Goal: Task Accomplishment & Management: Manage account settings

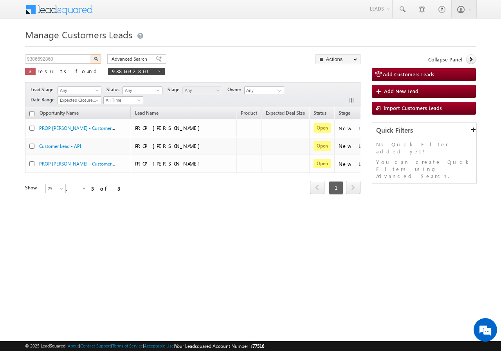
click at [59, 58] on input "9386692860" at bounding box center [58, 58] width 67 height 9
type input "988350"
click at [92, 59] on button "button" at bounding box center [96, 58] width 10 height 9
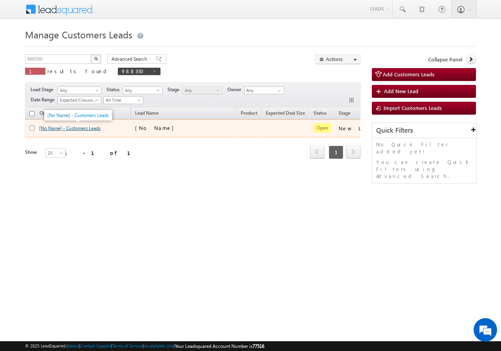
click at [74, 129] on link "[No Name] - Customers Leads" at bounding box center [69, 128] width 61 height 6
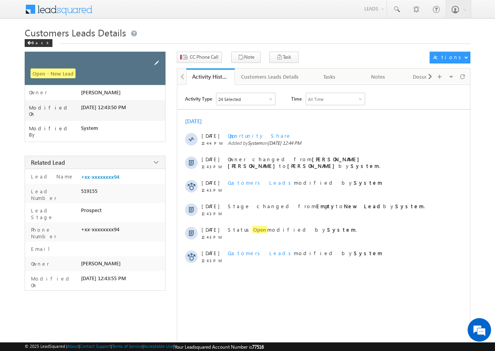
click at [156, 61] on span at bounding box center [156, 63] width 9 height 9
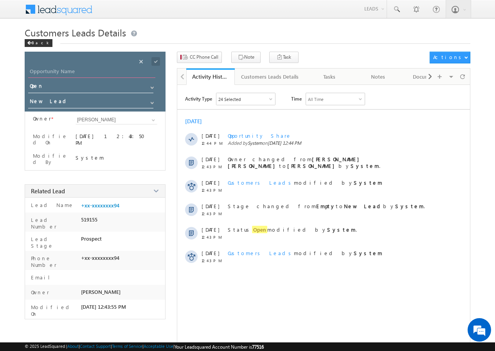
click at [79, 71] on input "Opportunity Name" at bounding box center [91, 72] width 127 height 11
paste input "pavanbai makhanbhai"
type input "pavanbai makhanbhai"
click at [198, 59] on span "CC Phone Call" at bounding box center [204, 57] width 29 height 7
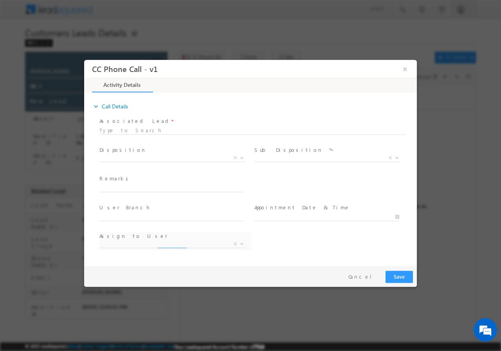
select select "abhishek.pn@sgrlimited.in"
click at [406, 69] on button "×" at bounding box center [404, 68] width 13 height 14
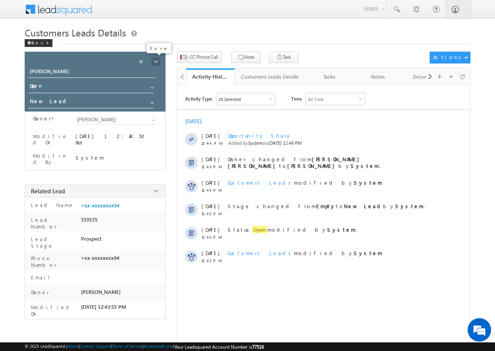
click at [156, 65] on span at bounding box center [155, 61] width 9 height 9
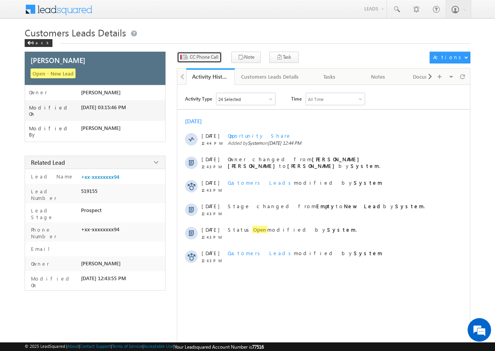
click at [208, 56] on span "CC Phone Call" at bounding box center [204, 57] width 29 height 7
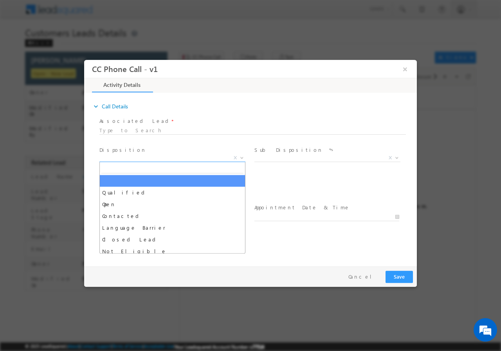
click at [140, 159] on span "X" at bounding box center [172, 158] width 146 height 8
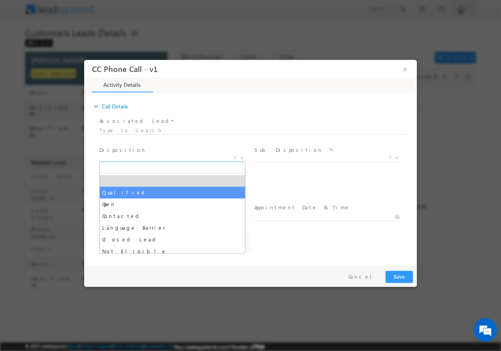
select select "abhishek.pn@sgrlimited.in"
select select "Qualified"
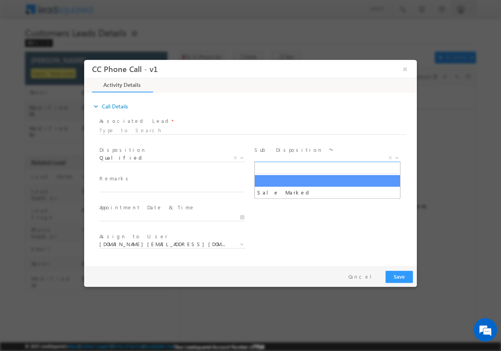
click at [286, 158] on span "X" at bounding box center [327, 158] width 146 height 8
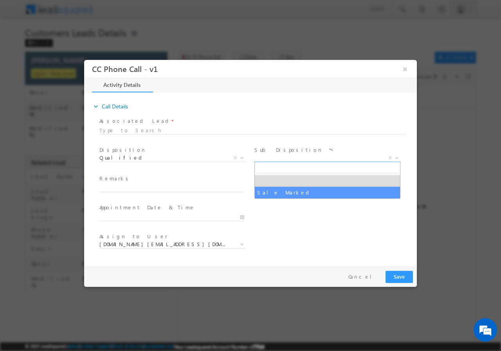
select select "Sale Marked"
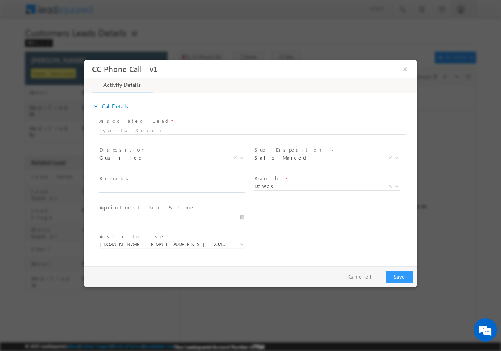
click at [125, 185] on input "text" at bounding box center [171, 188] width 145 height 8
paste input "988350//8462820594(9685781210-whatsapp)// pavanbai makhanbhai//topoup req-4L// …"
type input "988350//8462820594(9685781210-whatsapp)// pavanbai makhanbhai//topoup req-4L// …"
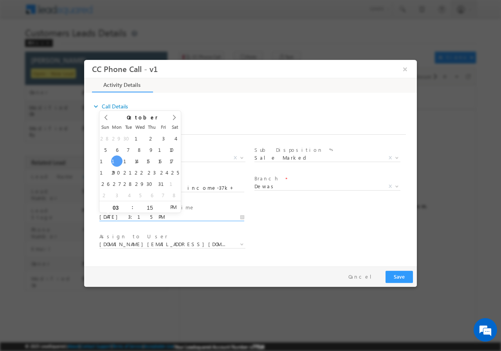
click at [242, 217] on input "10/13/2025 3:15 PM" at bounding box center [171, 217] width 145 height 8
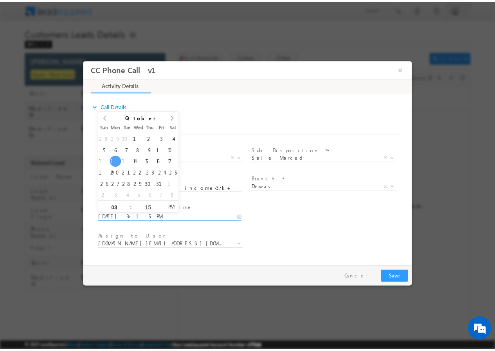
scroll to position [0, 0]
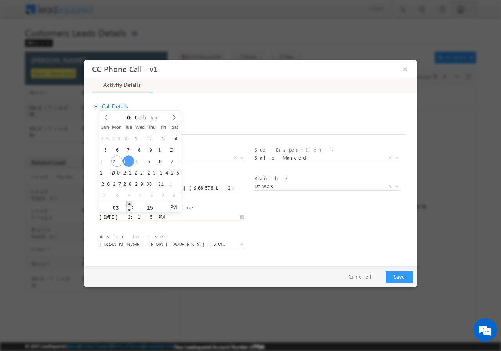
type input "10/14/2025 4:15 PM"
type input "04"
click at [130, 204] on span at bounding box center [128, 204] width 5 height 6
type input "10/14/2025 5:15 PM"
type input "05"
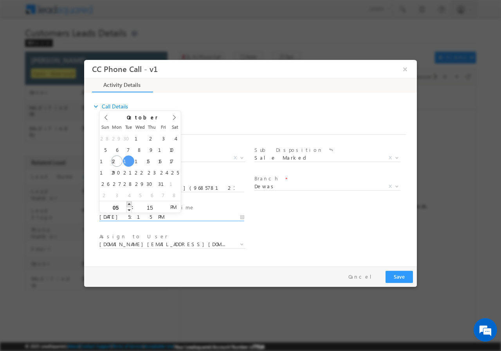
click at [130, 204] on span at bounding box center [128, 204] width 5 height 6
type input "10/14/2025 6:15 PM"
type input "06"
click at [130, 204] on span at bounding box center [128, 204] width 5 height 6
type input "10/14/2025 7:15 PM"
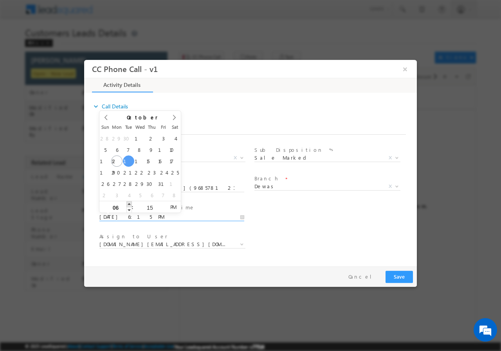
type input "07"
click at [130, 204] on span at bounding box center [128, 204] width 5 height 6
type input "10/14/2025 8:15 PM"
type input "08"
click at [130, 204] on span at bounding box center [128, 204] width 5 height 6
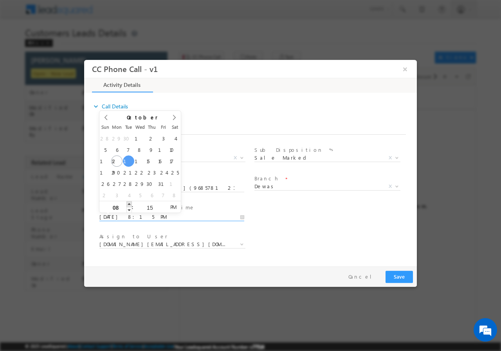
type input "10/14/2025 9:15 PM"
type input "09"
click at [130, 204] on span at bounding box center [128, 204] width 5 height 6
type input "10/14/2025 10:15 PM"
type input "10"
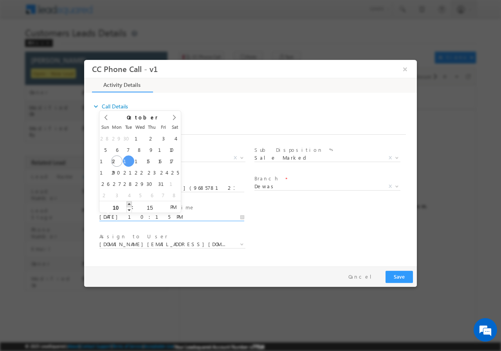
click at [130, 204] on span at bounding box center [128, 204] width 5 height 6
type input "10/14/2025 11:15 PM"
type input "11"
click at [130, 204] on span at bounding box center [128, 204] width 5 height 6
click at [151, 207] on input "15" at bounding box center [149, 207] width 32 height 5
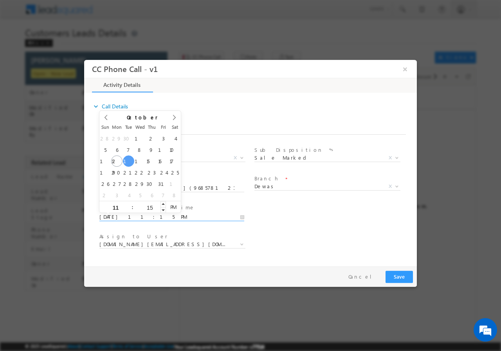
click at [151, 207] on input "15" at bounding box center [149, 207] width 32 height 5
type input "00"
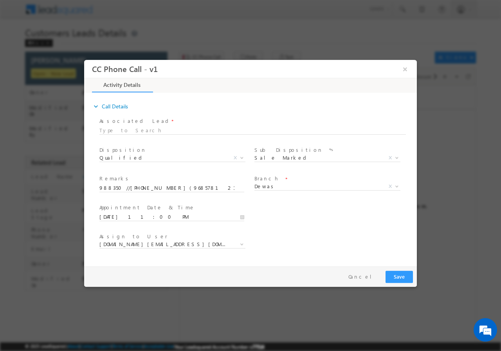
click at [335, 216] on div "User Branch * Appointment Date & Time * 10/14/2025 11:00 PM" at bounding box center [257, 215] width 319 height 29
click at [142, 216] on input "10/14/2025 11:00 PM" at bounding box center [171, 217] width 145 height 8
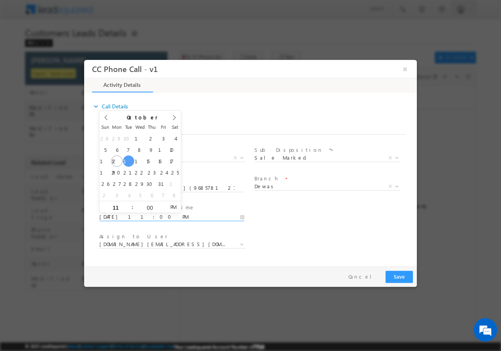
type input "10/14/2025 11:00 AM"
click at [172, 208] on span "PM" at bounding box center [173, 207] width 14 height 12
click at [324, 214] on div "User Branch * Appointment Date & Time * 10/14/2025 11:00 AM" at bounding box center [257, 215] width 319 height 29
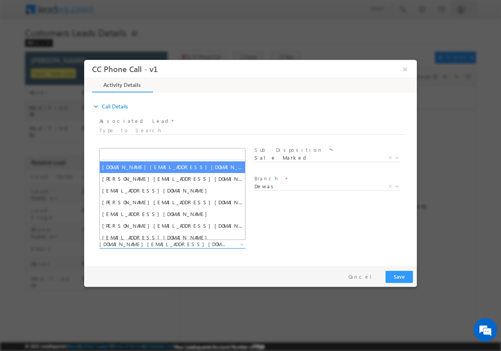
click at [129, 243] on span "abhishek.pn@sgrlimited.in" at bounding box center [162, 243] width 127 height 7
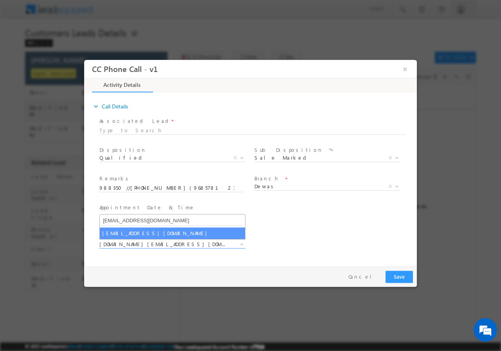
type input "pradeep.m@sgrlimited.in"
select select "pradeep.m@sgrlimited.in"
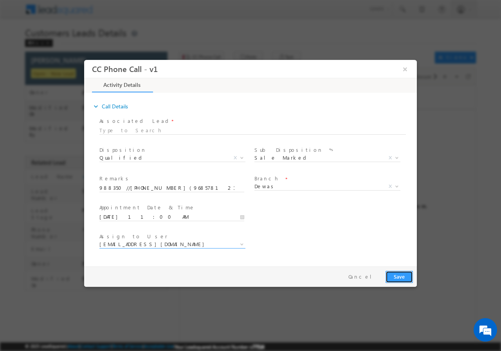
click at [394, 276] on button "Save" at bounding box center [398, 276] width 27 height 12
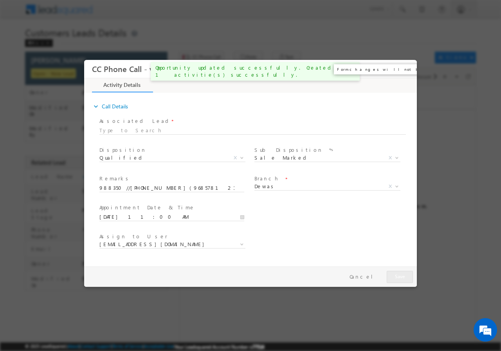
click at [404, 70] on button "×" at bounding box center [404, 68] width 13 height 14
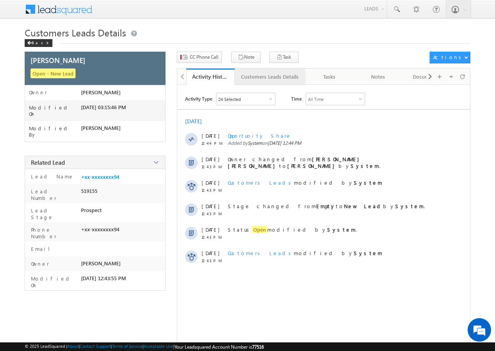
click at [256, 74] on div "Customers Leads Details" at bounding box center [269, 76] width 57 height 9
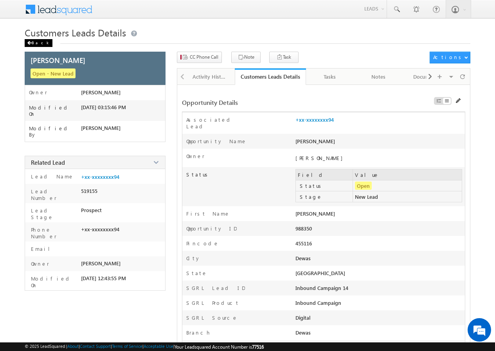
click at [30, 42] on span at bounding box center [29, 43] width 5 height 4
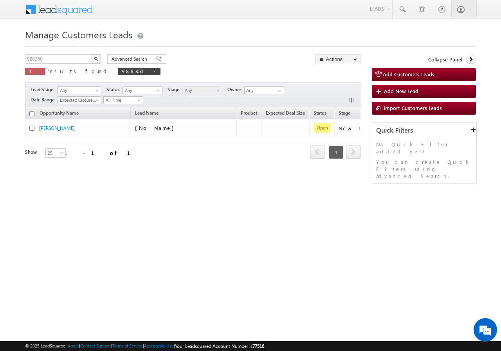
click at [68, 52] on div "Manage Customers Leads 988350 X 1 results found 988350 Advanced Search Advanced…" at bounding box center [250, 124] width 451 height 196
click at [66, 56] on input "988350" at bounding box center [58, 58] width 67 height 9
paste input "9598"
type input "989598"
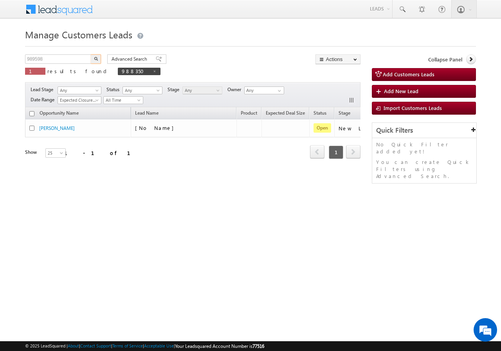
click at [95, 59] on img "button" at bounding box center [96, 59] width 4 height 4
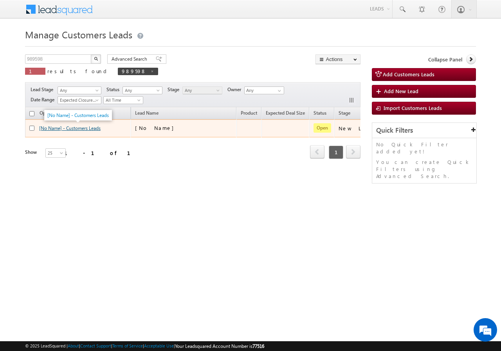
click at [75, 129] on link "[No Name] - Customers Leads" at bounding box center [69, 128] width 61 height 6
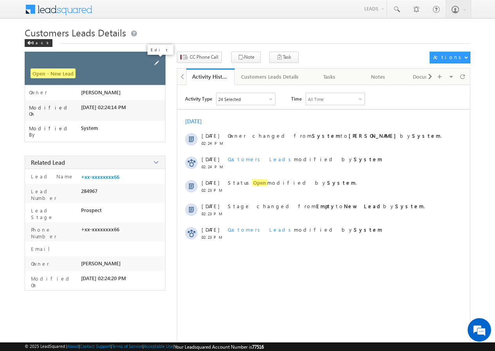
click at [157, 61] on span at bounding box center [156, 63] width 9 height 9
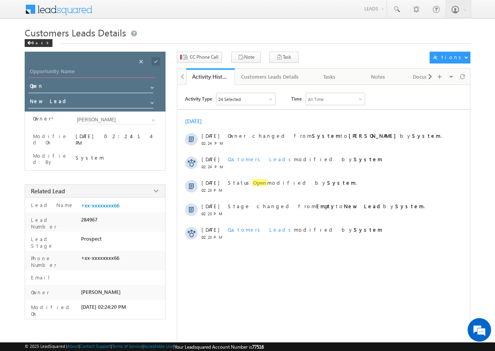
click at [66, 74] on input "Opportunity Name" at bounding box center [91, 72] width 127 height 11
paste input "[PERSON_NAME] [PERSON_NAME]"
type input "[PERSON_NAME] [PERSON_NAME]"
click at [155, 60] on span at bounding box center [155, 61] width 9 height 9
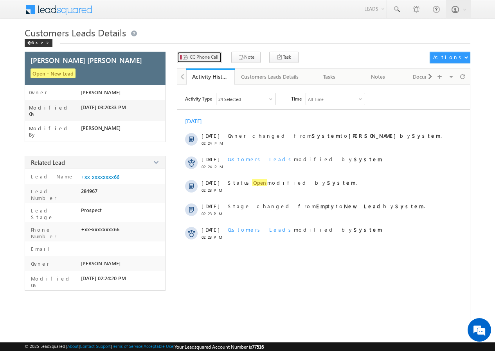
click at [204, 57] on span "CC Phone Call" at bounding box center [204, 57] width 29 height 7
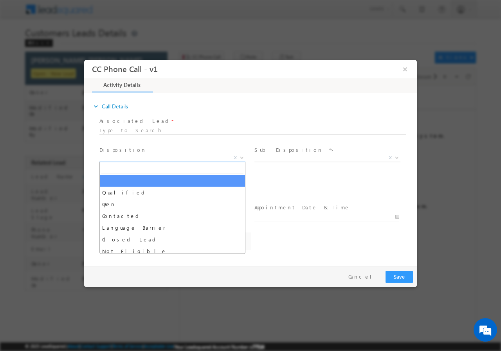
click at [125, 157] on span "X" at bounding box center [172, 158] width 146 height 8
select select "Rose.Shyse+sgrl@leadsquared.com"
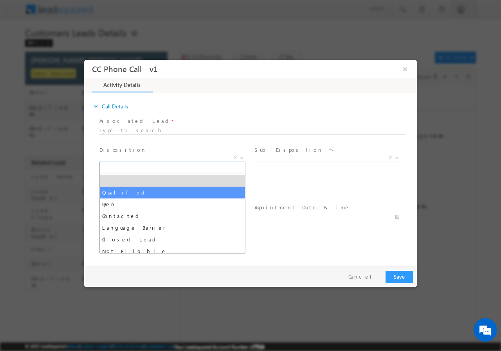
select select "Qualified"
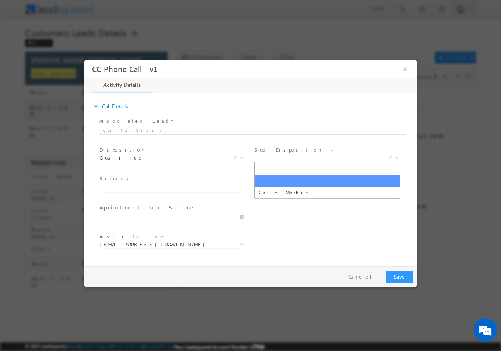
click at [264, 158] on span "X" at bounding box center [327, 158] width 146 height 8
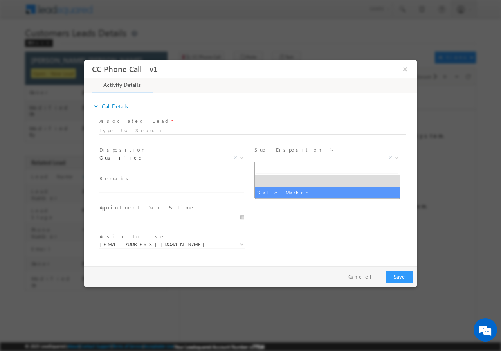
select select "Sale Marked"
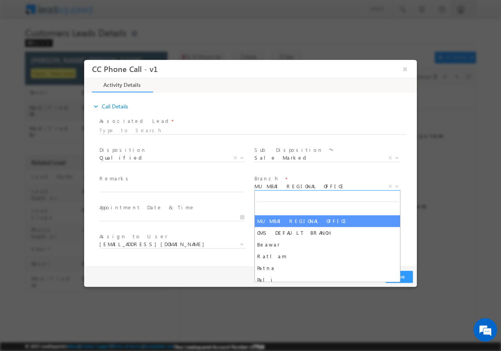
click at [314, 187] on span "MUMBAI REGIONAL OFFICE" at bounding box center [317, 185] width 127 height 7
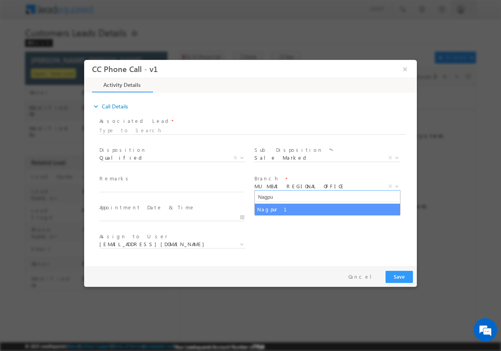
type input "Nagpu"
select select "Nagpur 1"
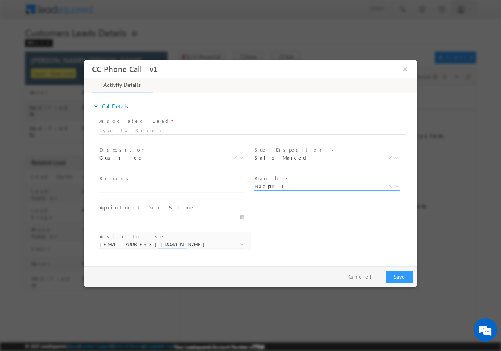
select select "anil.shewade@sgrlimited.in"
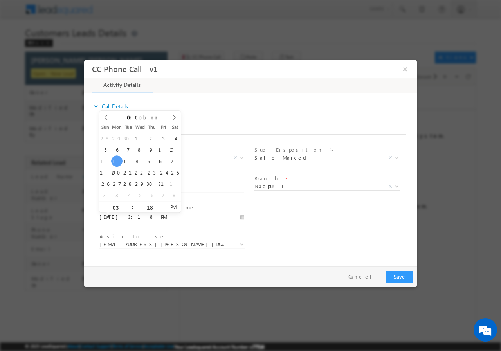
click at [243, 218] on input "10/13/2025 3:18 PM" at bounding box center [171, 217] width 145 height 8
type input "10/14/2025 2:18 PM"
type input "02"
click at [129, 210] on span at bounding box center [128, 210] width 5 height 6
type input "10/14/2025 1:18 PM"
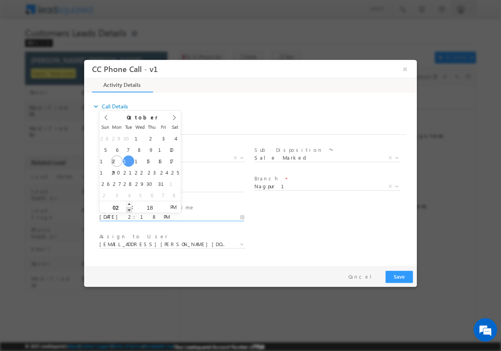
type input "01"
click at [129, 210] on span at bounding box center [128, 210] width 5 height 6
click at [147, 207] on input "18" at bounding box center [149, 207] width 32 height 5
type input "00"
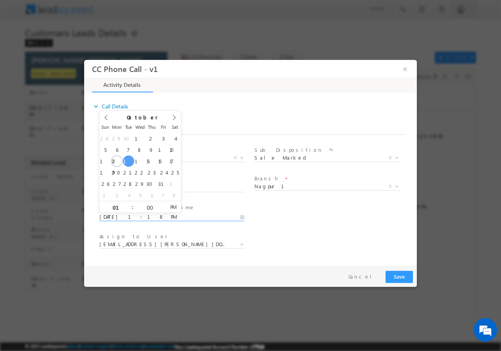
type input "10/14/2025 1:00 PM"
click at [325, 232] on div "Assign to User * anil.shewade@sgrlimited.in ashish.bhati@sgrlimited.in mithun.c…" at bounding box center [257, 244] width 319 height 29
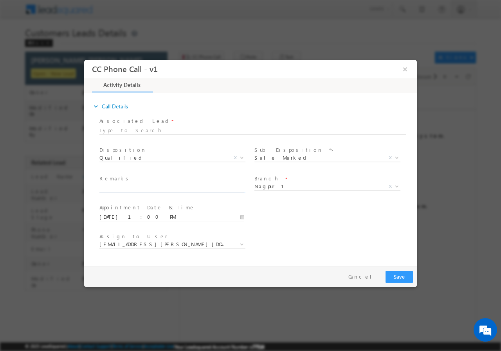
click at [144, 185] on input "text" at bounding box center [171, 188] width 145 height 8
paste input "989598//VB_Interested//Shri Waman Gulabrao Thakare//7875126366//BT+TOPUP// LOAN…"
type input "989598//VB_Interested//Shri Waman Gulabrao Thakare//7875126366//BT+TOPUP// LOAN…"
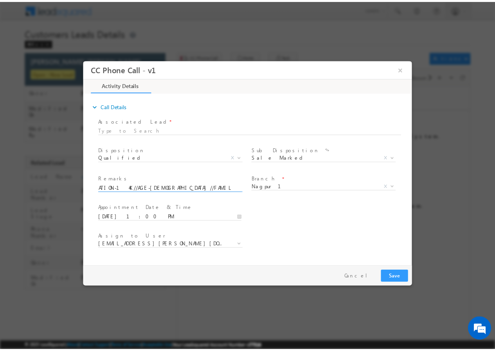
scroll to position [0, 0]
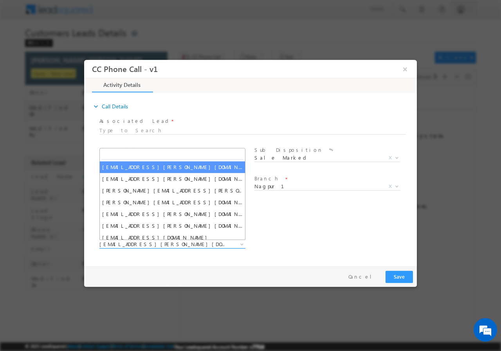
click at [174, 243] on span "anil.shewade@sgrlimited.in" at bounding box center [162, 243] width 127 height 7
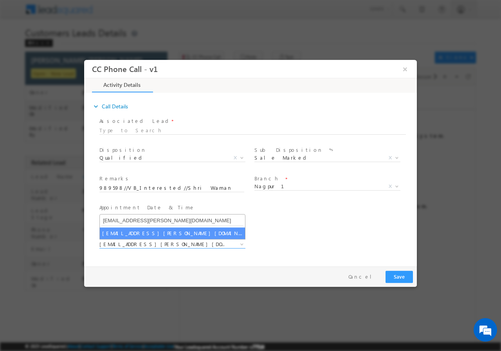
type input "ashish.bhati@sgrlimited.in"
select select "ashish.bhati@sgrlimited.in"
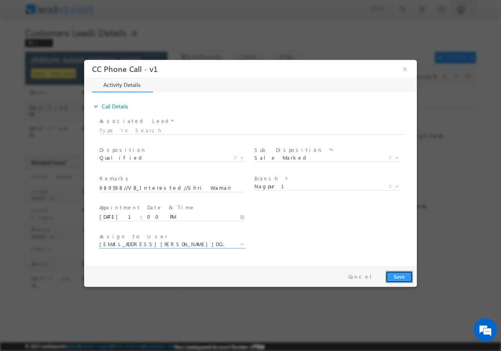
click at [392, 276] on button "Save" at bounding box center [398, 276] width 27 height 12
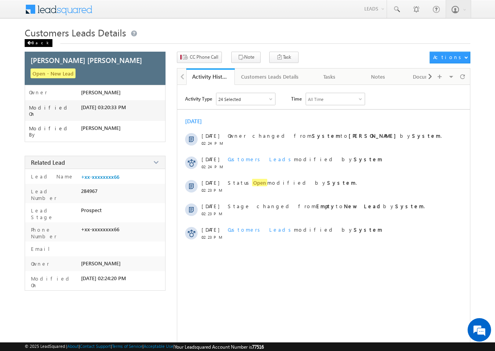
click at [39, 45] on div "Back" at bounding box center [39, 43] width 28 height 8
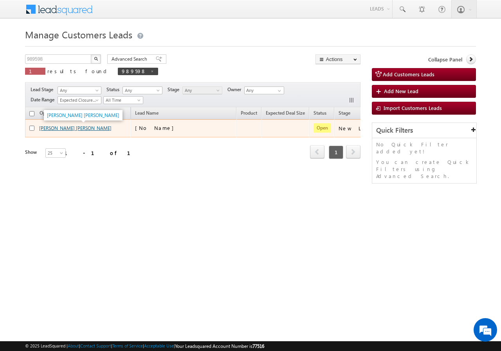
click at [63, 129] on link "[PERSON_NAME] [PERSON_NAME]" at bounding box center [75, 128] width 72 height 6
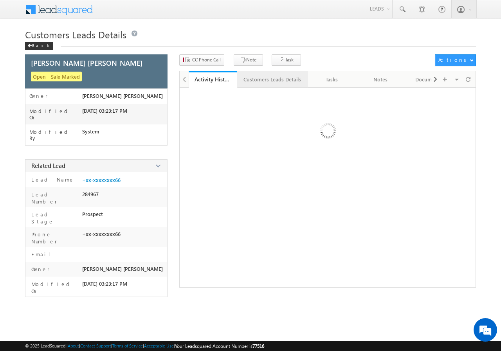
click at [266, 85] on link "Customers Leads Details" at bounding box center [272, 79] width 71 height 16
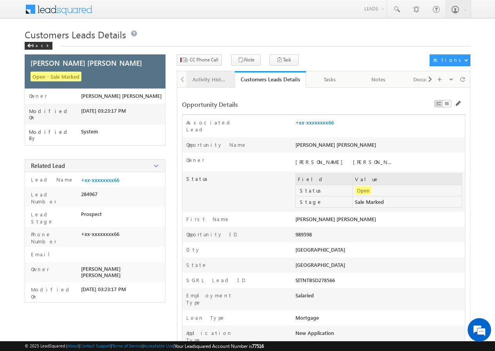
click at [207, 75] on div "Activity History" at bounding box center [209, 79] width 35 height 9
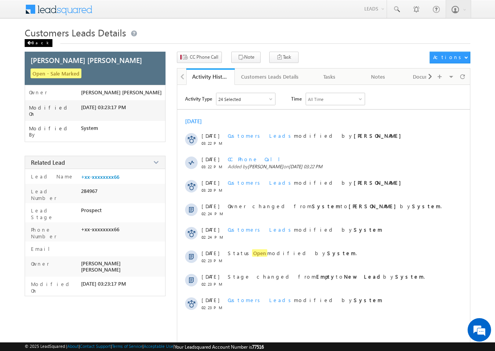
click at [35, 44] on div "Back" at bounding box center [39, 43] width 28 height 8
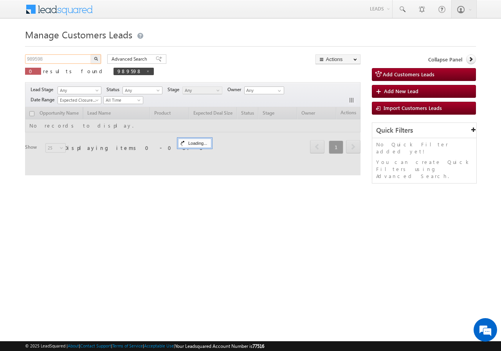
click at [57, 62] on input "989598" at bounding box center [58, 58] width 67 height 9
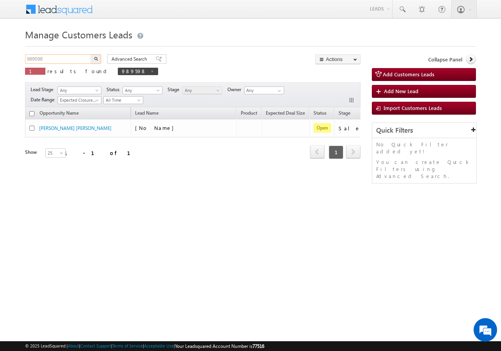
paste input "8958921942"
type input "8958921942"
click at [98, 57] on button "button" at bounding box center [96, 58] width 10 height 9
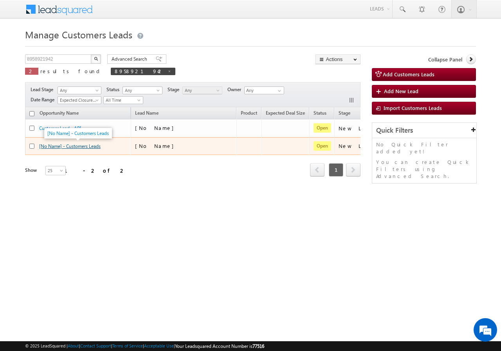
click at [73, 146] on link "[No Name] - Customers Leads" at bounding box center [69, 146] width 61 height 6
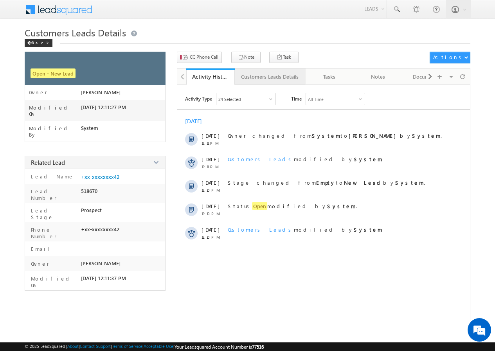
click at [253, 77] on div "Customers Leads Details" at bounding box center [269, 76] width 57 height 9
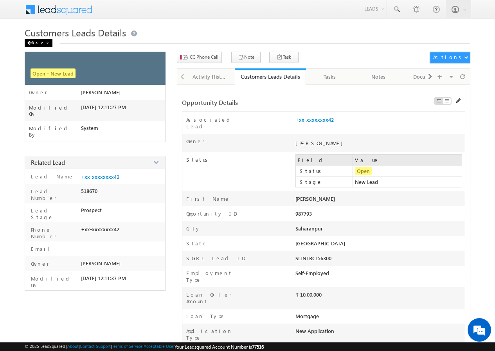
click at [34, 45] on div "Back" at bounding box center [39, 43] width 28 height 8
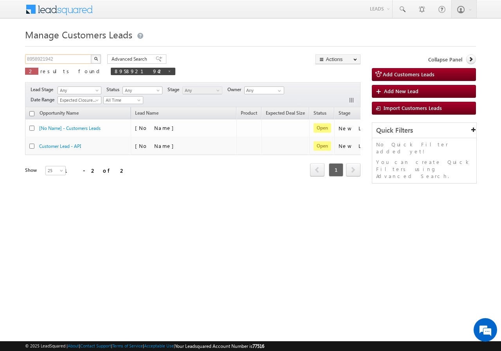
click at [71, 56] on input "8958921942" at bounding box center [58, 58] width 67 height 9
paste input "9414901140"
type input "9414901140"
click at [101, 54] on button "button" at bounding box center [96, 58] width 10 height 9
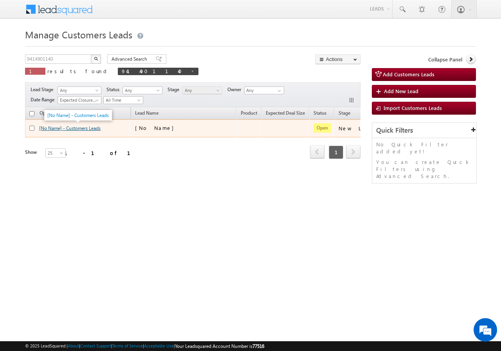
click at [79, 126] on link "[No Name] - Customers Leads" at bounding box center [69, 128] width 61 height 6
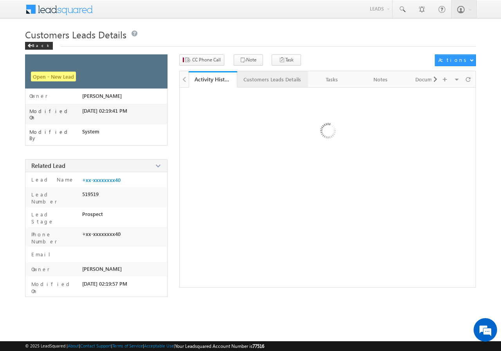
click at [261, 80] on div "Customers Leads Details" at bounding box center [271, 79] width 57 height 9
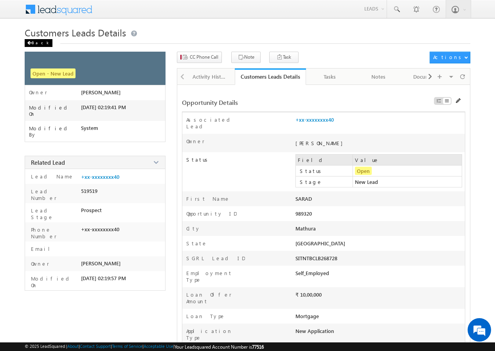
click at [37, 43] on div "Back" at bounding box center [39, 43] width 28 height 8
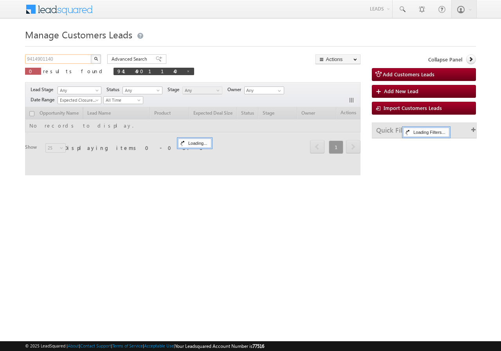
click at [65, 56] on input "9414901140" at bounding box center [58, 58] width 67 height 9
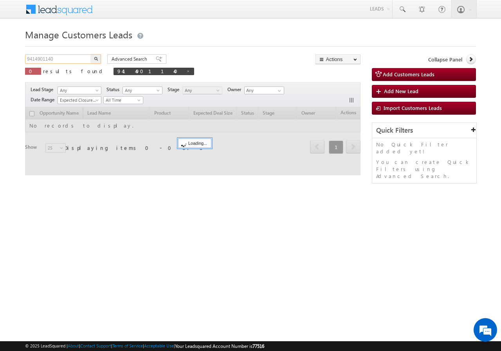
click at [65, 56] on input "9414901140" at bounding box center [58, 58] width 67 height 9
paste input "7509471858"
type input "7509471858"
click at [93, 57] on button "button" at bounding box center [96, 58] width 10 height 9
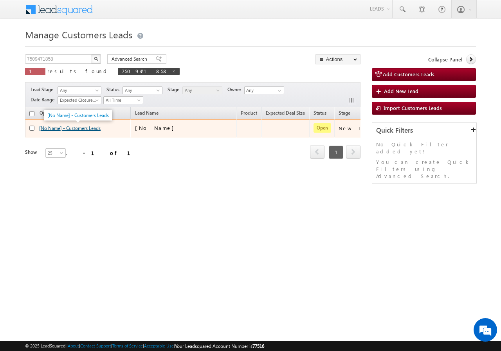
click at [72, 128] on link "[No Name] - Customers Leads" at bounding box center [69, 128] width 61 height 6
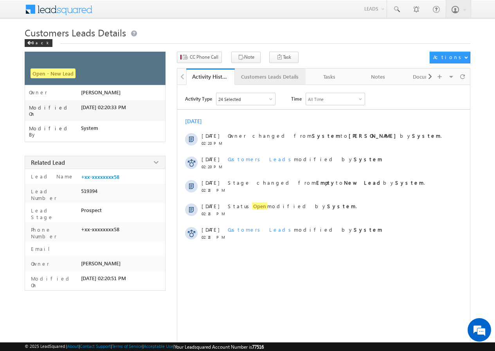
click at [267, 77] on div "Customers Leads Details" at bounding box center [269, 76] width 57 height 9
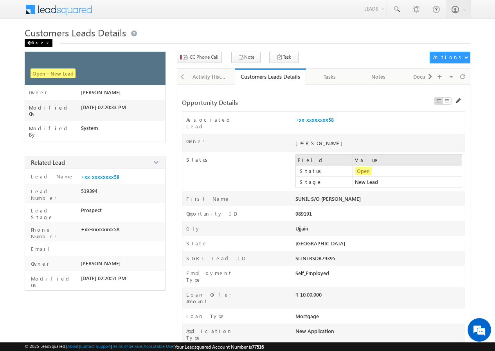
click at [36, 40] on div "Back" at bounding box center [39, 43] width 28 height 8
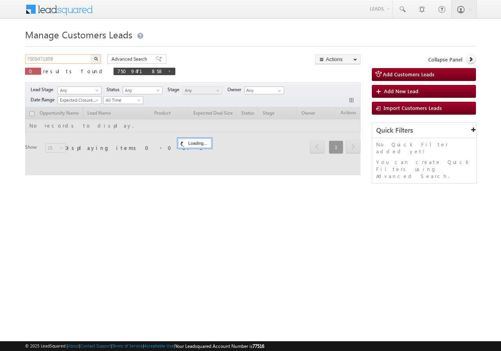
click at [63, 59] on input "7509471858" at bounding box center [58, 58] width 67 height 9
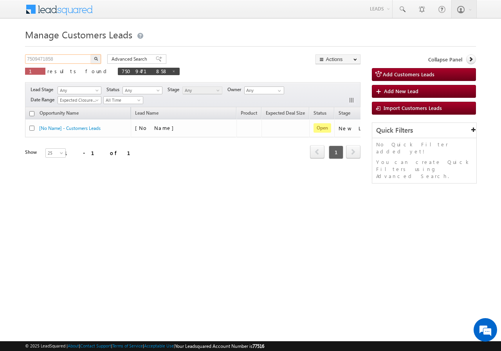
click at [63, 59] on input "7509471858" at bounding box center [58, 58] width 67 height 9
paste input "7895581115"
click at [63, 59] on input "75094718587895581115" at bounding box center [58, 58] width 67 height 9
drag, startPoint x: 0, startPoint y: 0, endPoint x: 63, endPoint y: 60, distance: 86.6
click at [63, 60] on input "75094718587895581115" at bounding box center [58, 58] width 67 height 9
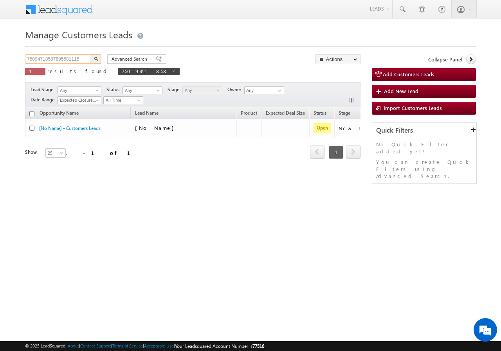
paste input "text"
type input "7895581115"
click at [96, 57] on img "button" at bounding box center [96, 59] width 4 height 4
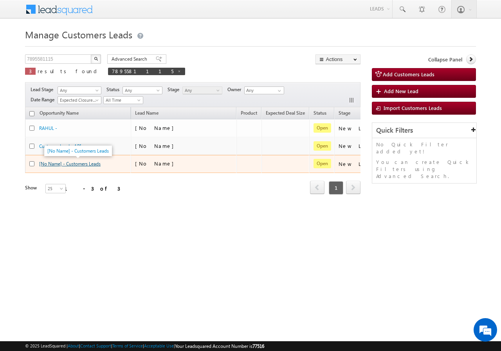
click at [69, 162] on link "[No Name] - Customers Leads" at bounding box center [69, 164] width 61 height 6
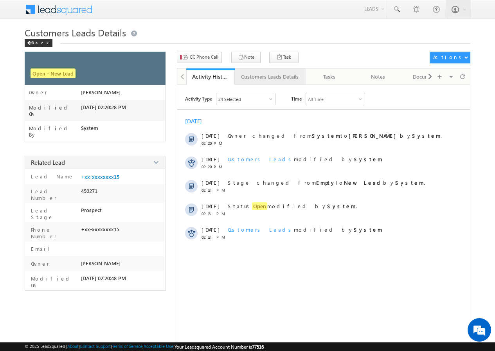
click at [274, 82] on link "Customers Leads Details" at bounding box center [270, 76] width 71 height 16
click at [38, 42] on div "Back" at bounding box center [39, 43] width 28 height 8
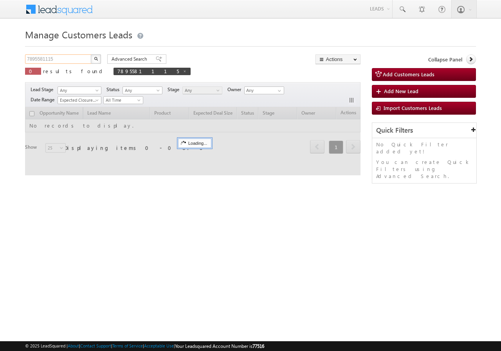
click at [66, 60] on input "7895581115" at bounding box center [58, 58] width 67 height 9
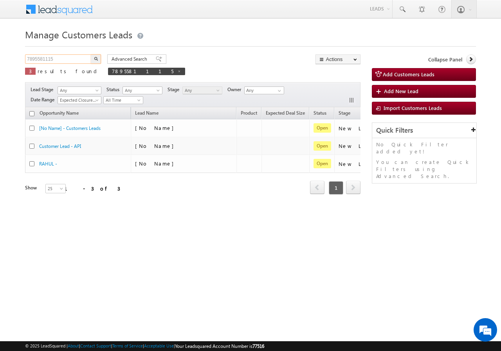
paste input "9137238941"
type input "9137238941"
click at [95, 57] on img "button" at bounding box center [96, 59] width 4 height 4
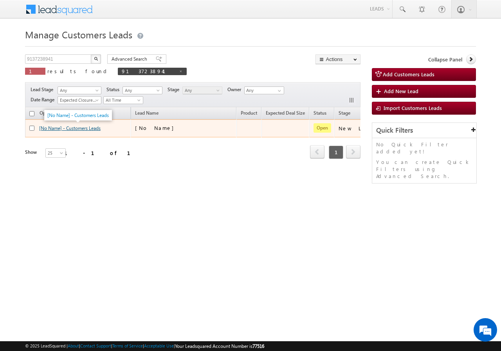
click at [91, 129] on link "[No Name] - Customers Leads" at bounding box center [69, 128] width 61 height 6
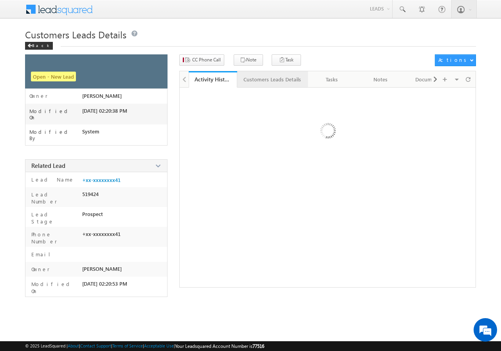
click at [260, 81] on link "Customers Leads Details" at bounding box center [272, 79] width 71 height 16
